Goal: Information Seeking & Learning: Learn about a topic

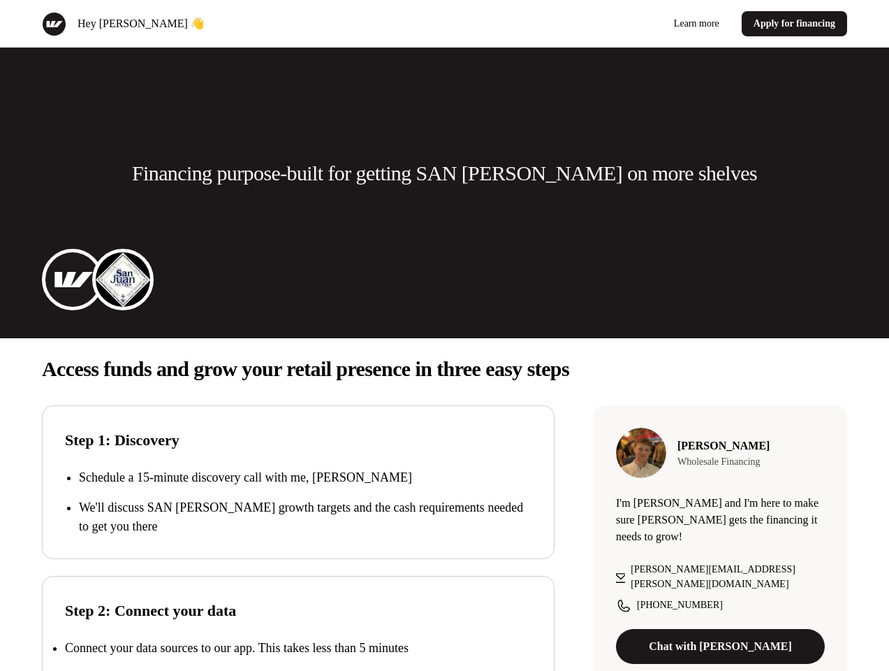
click at [444, 24] on div "Hey [PERSON_NAME] 👋 Learn more Apply for financing" at bounding box center [444, 24] width 889 height 48
click at [240, 24] on div "Hey [PERSON_NAME] 👋" at bounding box center [241, 24] width 398 height 24
click at [649, 24] on div "Learn more Apply for financing" at bounding box center [650, 23] width 398 height 25
click at [444, 173] on p "Financing purpose-built for getting SAN [PERSON_NAME] on more shelves" at bounding box center [444, 173] width 625 height 28
click at [73, 279] on img at bounding box center [73, 280] width 56 height 56
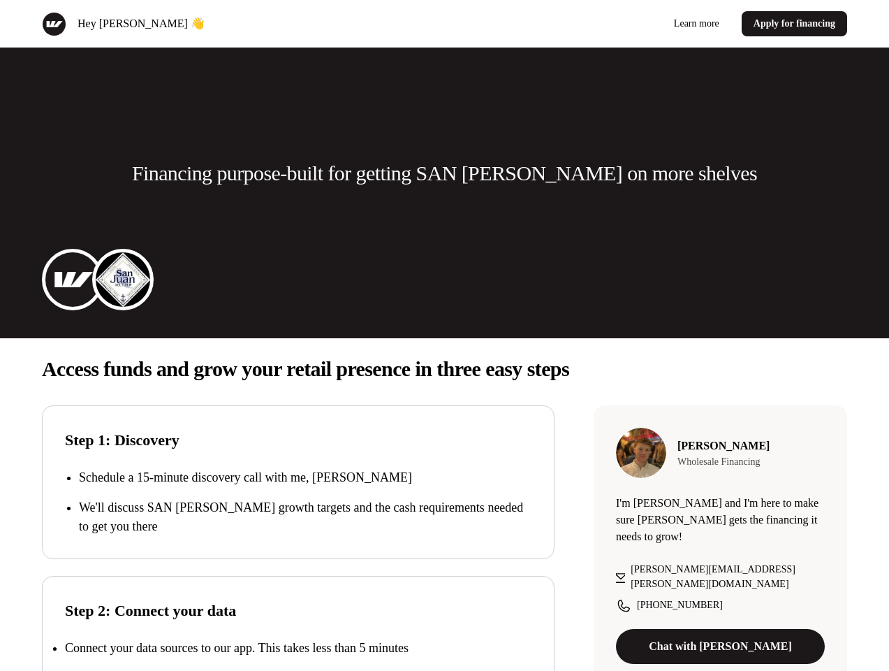
click at [123, 279] on img at bounding box center [123, 280] width 56 height 56
click at [444, 369] on p "Access funds and grow your retail presence in three easy steps" at bounding box center [445, 369] width 806 height 28
click at [298, 502] on p "We'll discuss SAN [PERSON_NAME] growth targets and the cash requirements needed…" at bounding box center [305, 517] width 453 height 38
click at [298, 623] on div "Step 2: Connect your data Connect your data sources to our app. This takes less…" at bounding box center [298, 653] width 513 height 154
click at [298, 648] on p "Connect your data sources to our app. This takes less than 5 minutes" at bounding box center [237, 648] width 344 height 14
